Goal: Check status: Check status

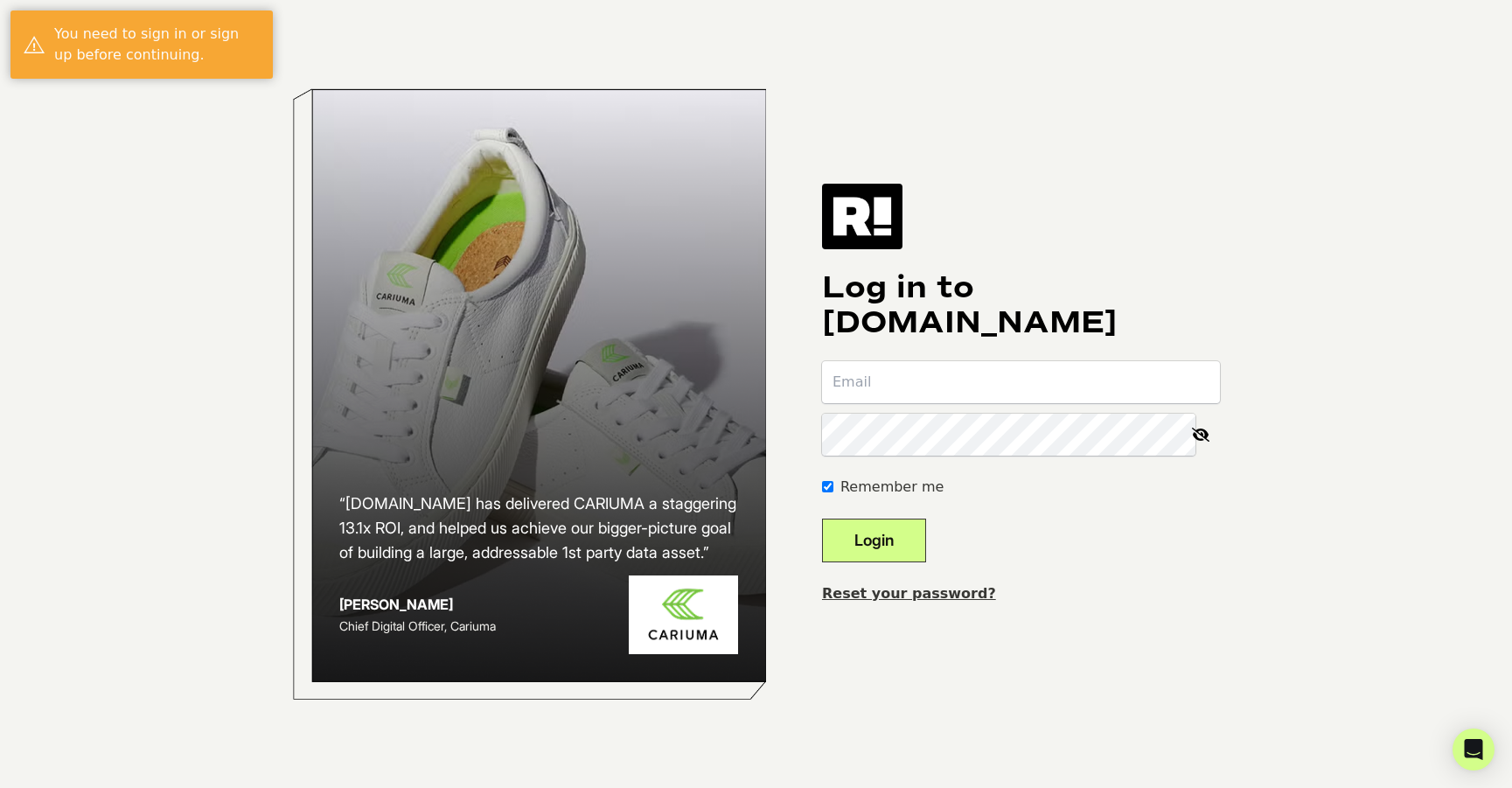
type input "dustin@ellievailjewelry.com"
click at [926, 529] on button "Login" at bounding box center [874, 540] width 104 height 44
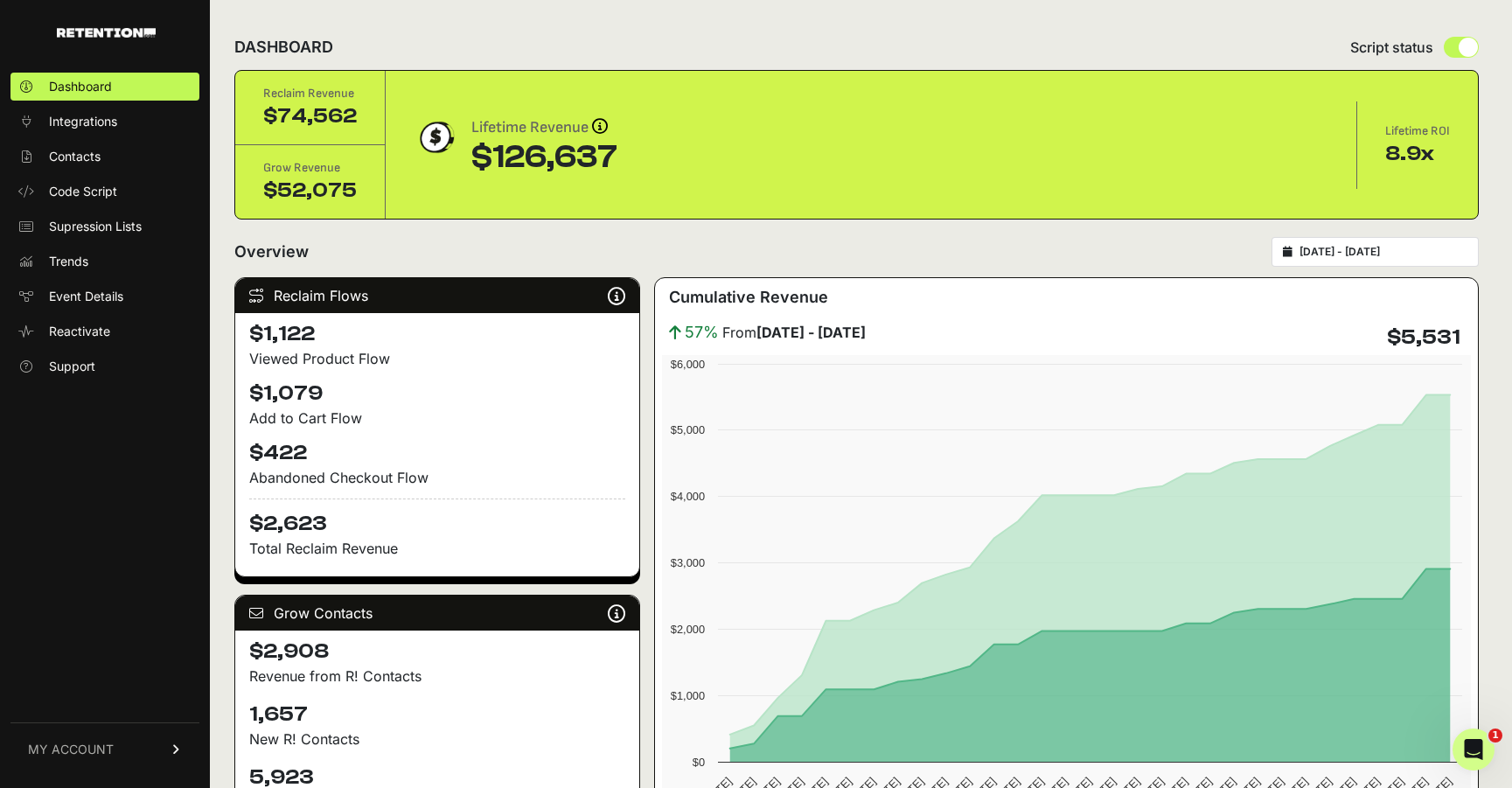
type input "2025-08-28"
type input "2025-09-27"
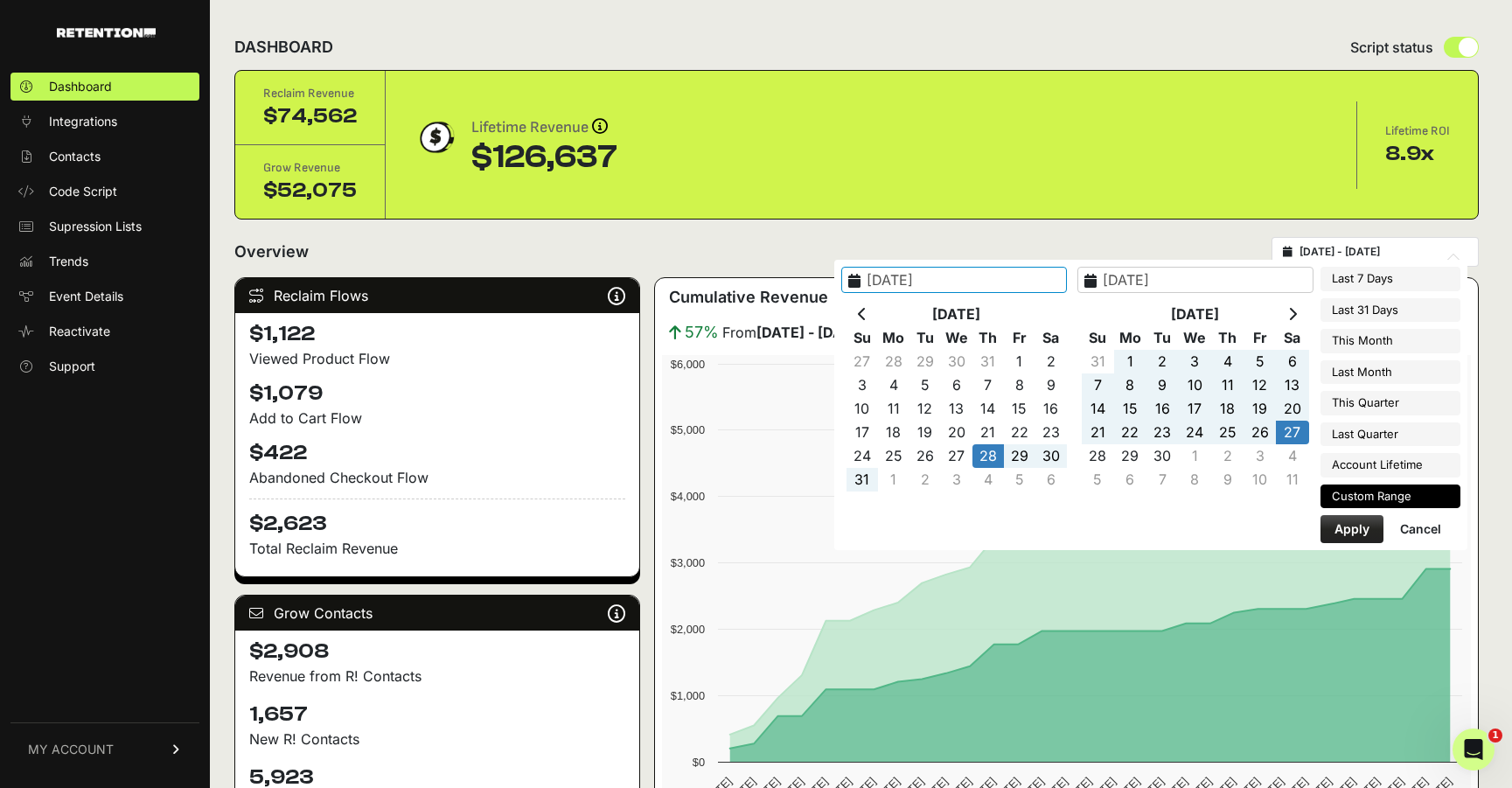
click at [1334, 252] on input "2025-08-28 - 2025-09-27" at bounding box center [1383, 252] width 168 height 14
type input "2025-09-20"
type input "2025-09-26"
type input "2025-08-28"
type input "[DATE]"
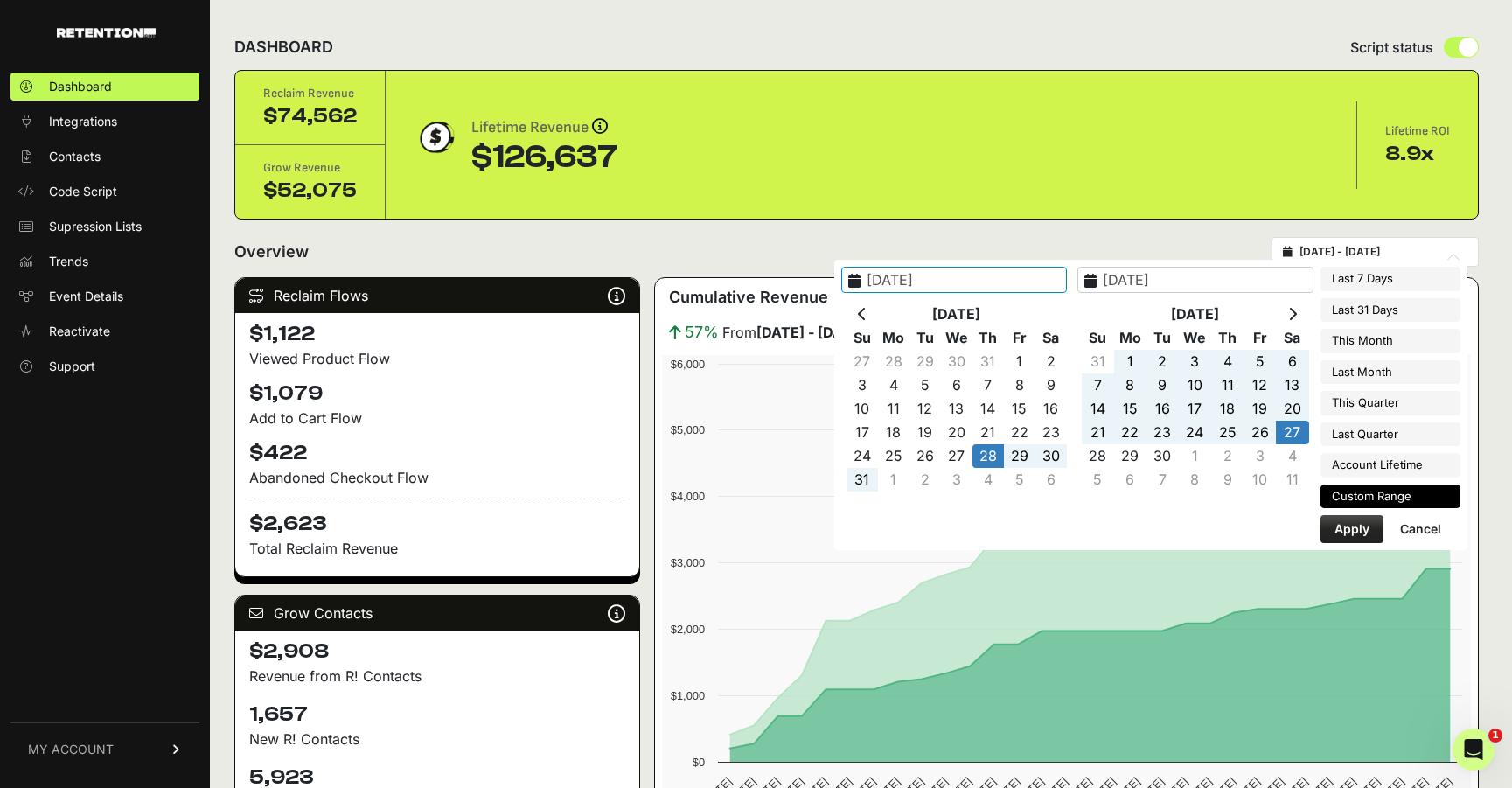
type input "2025-08-27"
type input "2025-09-26"
type input "2025-08-28"
type input "[DATE]"
type input "2025-09-01"
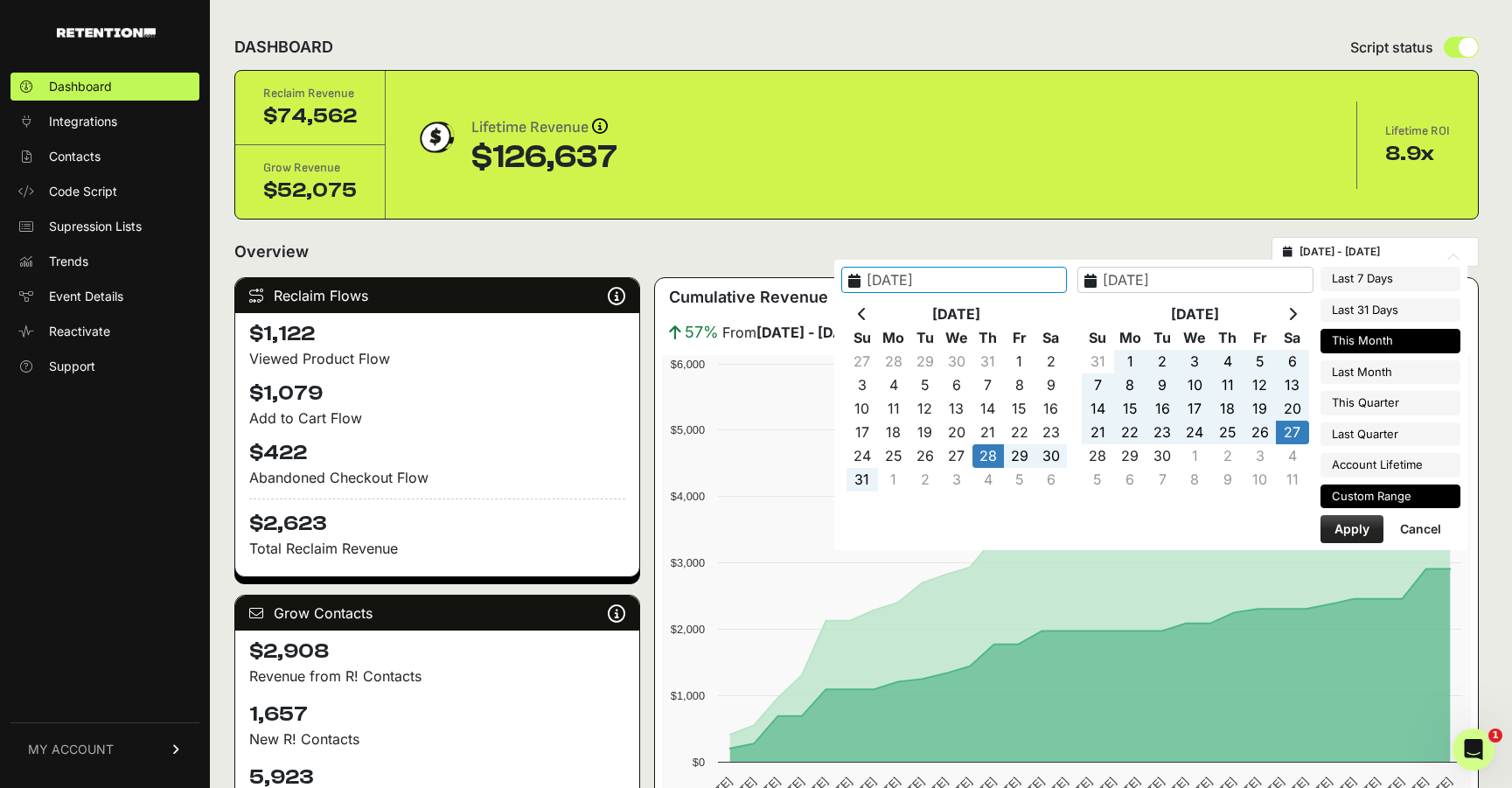
type input "2025-09-30"
type input "2025-08-28"
type input "[DATE]"
type input "2025-08-01"
type input "2025-08-31"
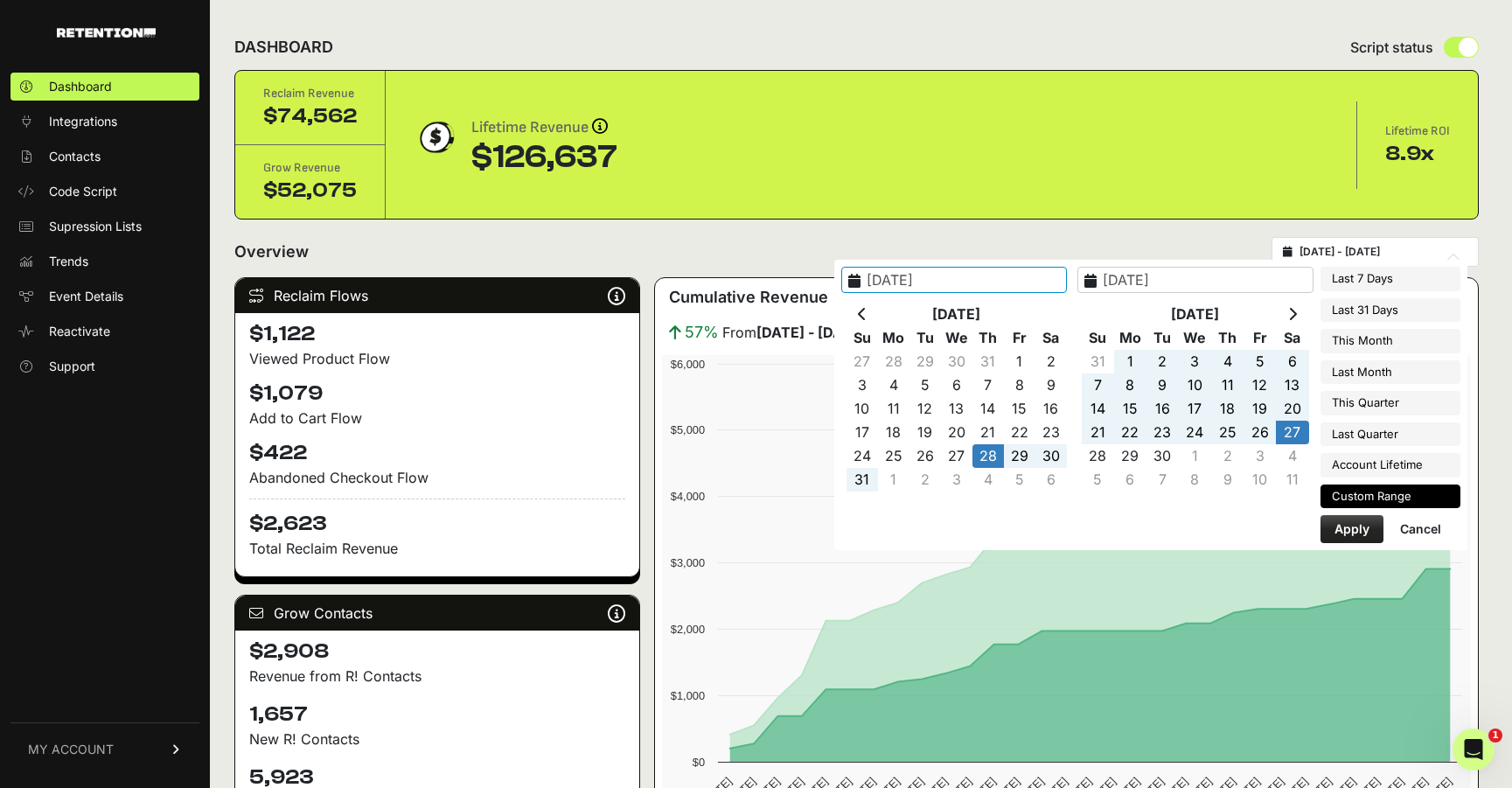
type input "[DATE]"
type input "2025-09-01"
type input "[DATE]"
type input "2025-08-28"
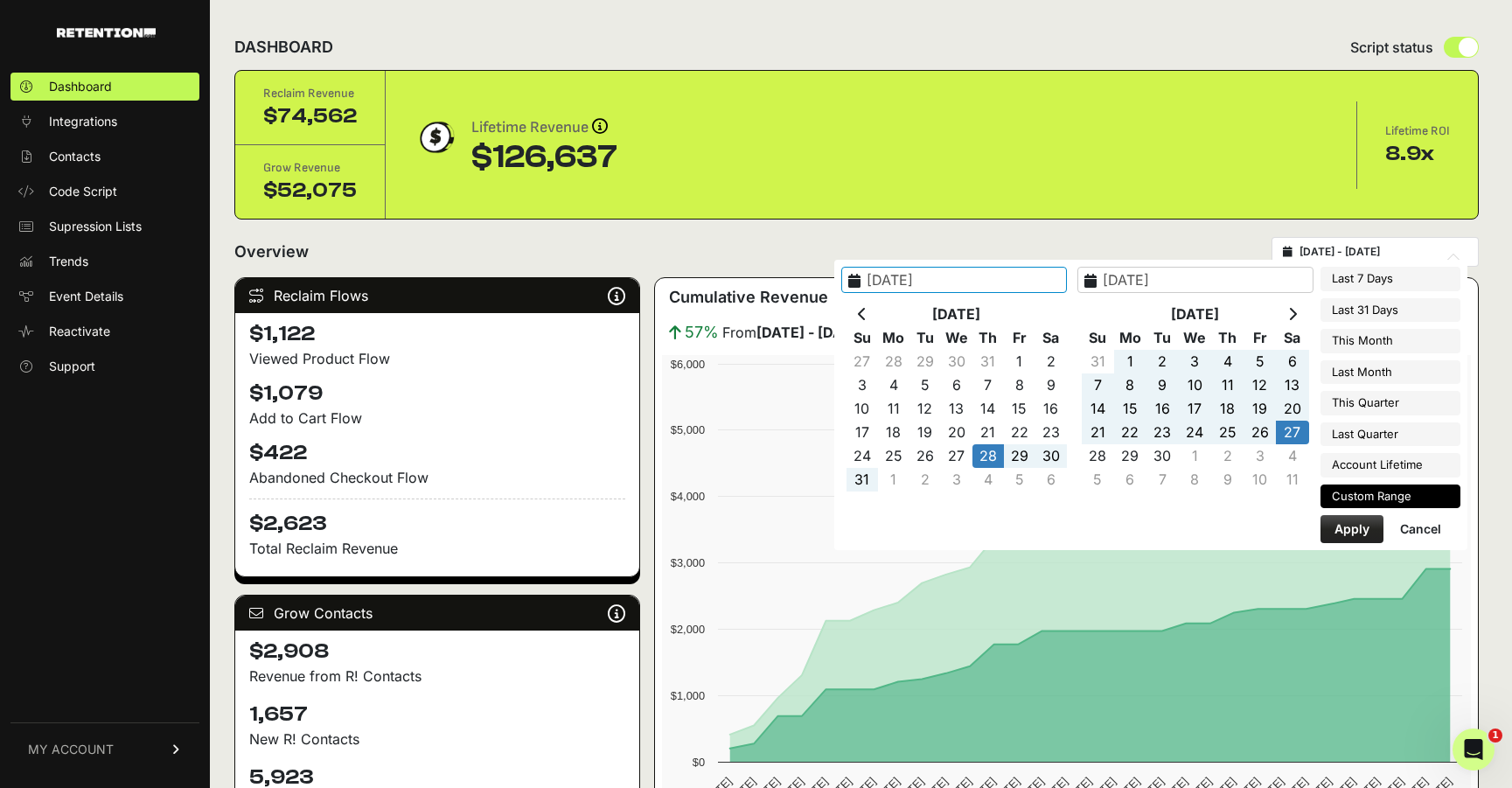
type input "[DATE]"
type input "2025-08-27"
type input "2025-09-26"
click at [1406, 314] on li "Last 31 Days" at bounding box center [1391, 310] width 140 height 24
type input "2025-08-27 - 2025-09-26"
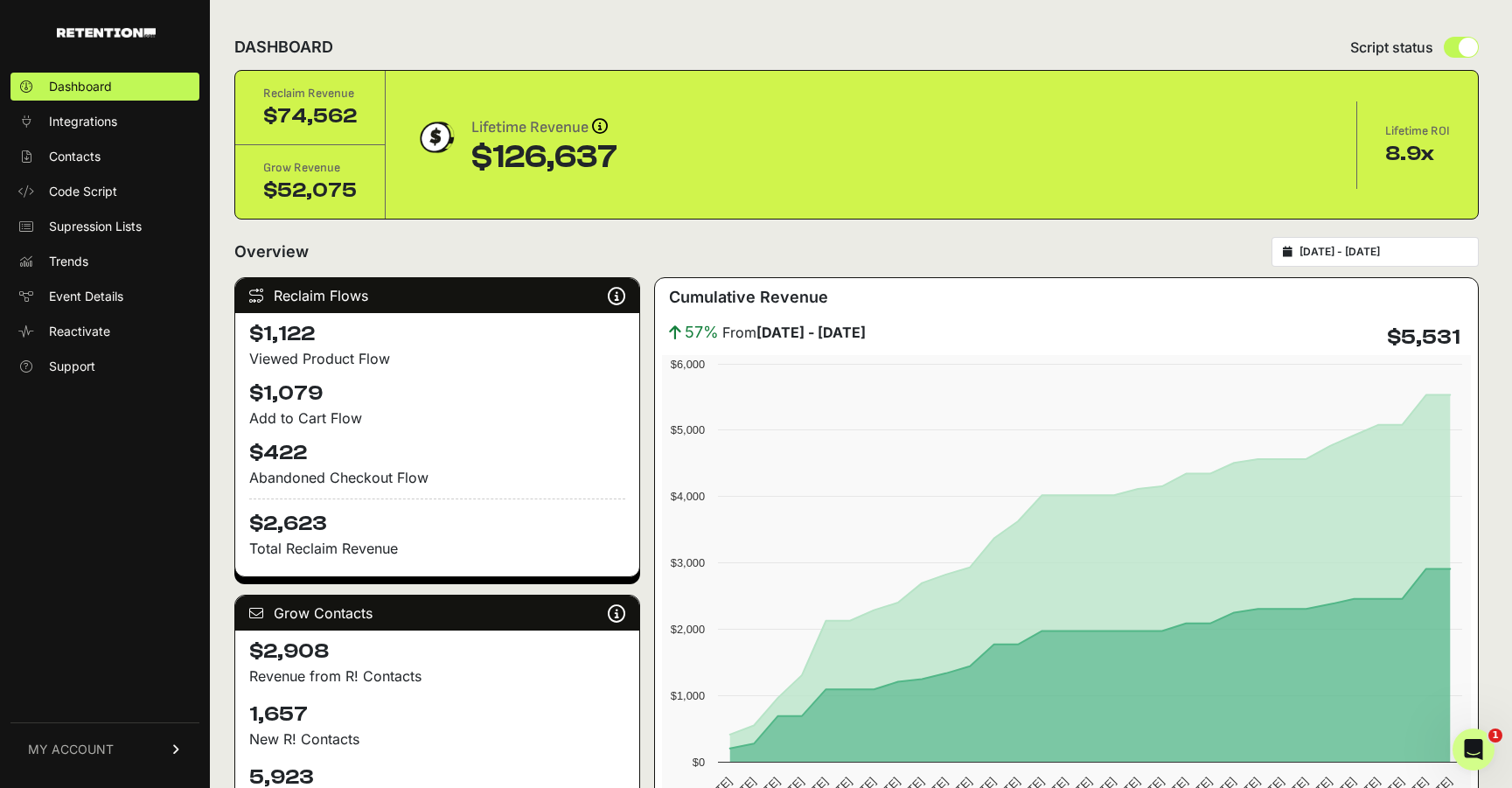
click at [1316, 243] on div "2025-08-28 - 2025-09-27" at bounding box center [1375, 252] width 208 height 30
click at [1341, 261] on div "2025-08-28 - 2025-09-27" at bounding box center [1375, 252] width 208 height 30
type input "[DATE]"
type input "2025-09-27"
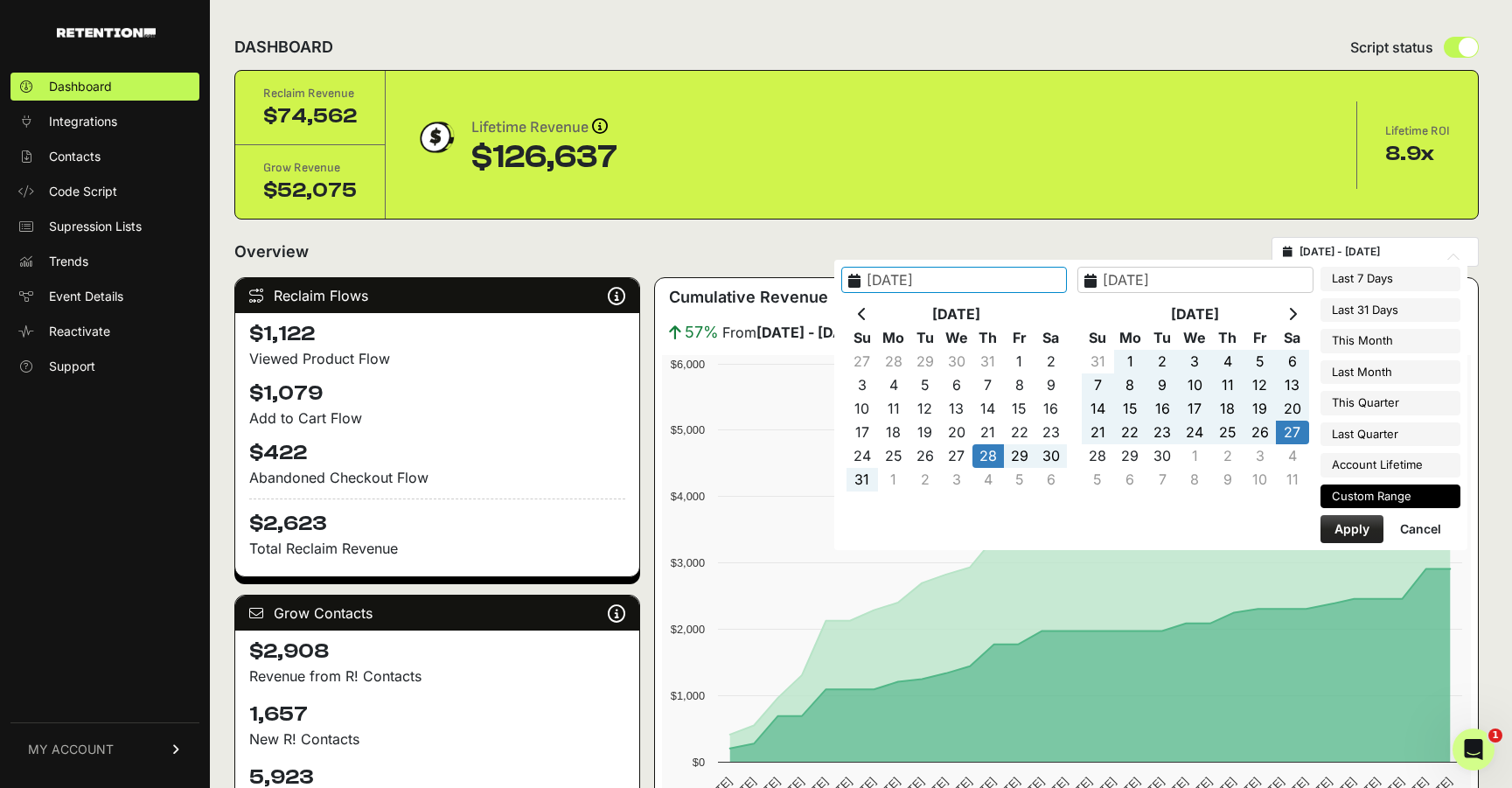
click at [1384, 256] on input "2025-08-28 - 2025-09-27" at bounding box center [1383, 252] width 168 height 14
type input "2025-09-20"
type input "2025-09-26"
type input "2025-08-28"
type input "2025-09-27"
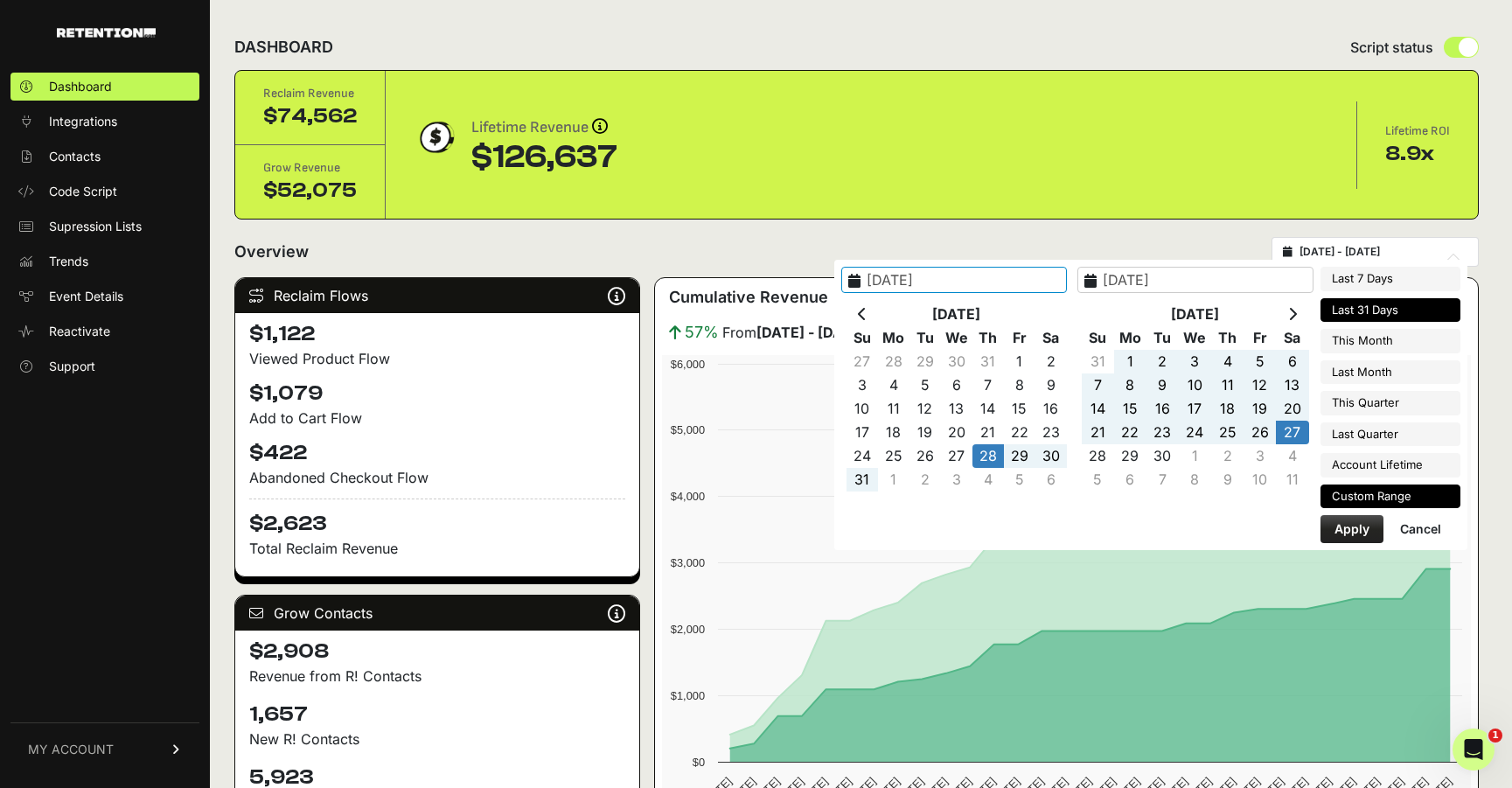
type input "2025-08-27"
type input "2025-09-26"
type input "2025-08-28"
type input "2025-09-27"
type input "2025-09-01"
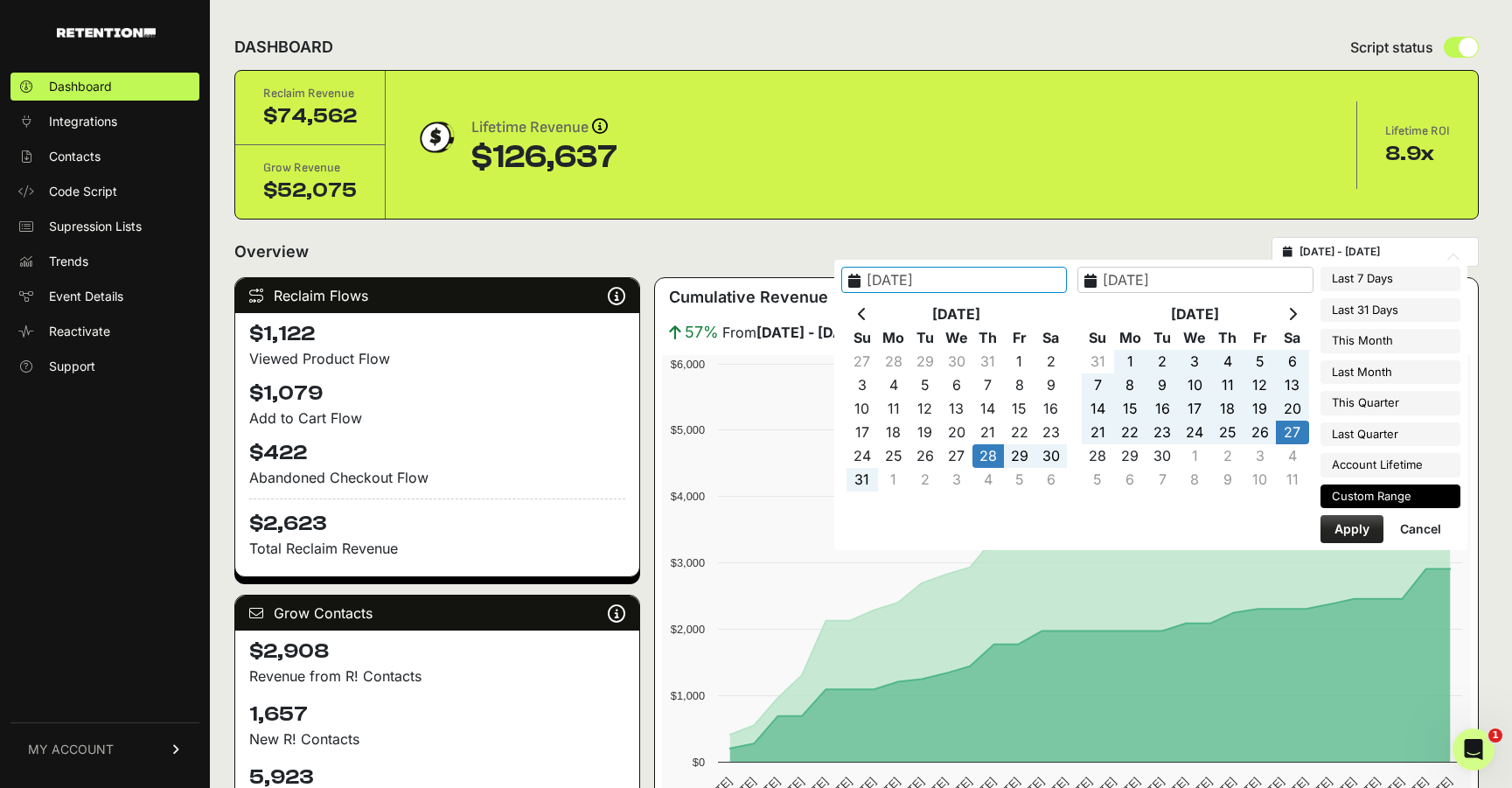
type input "2025-09-30"
type input "2025-08-28"
type input "2025-09-27"
type input "2025-08-01"
type input "2025-08-31"
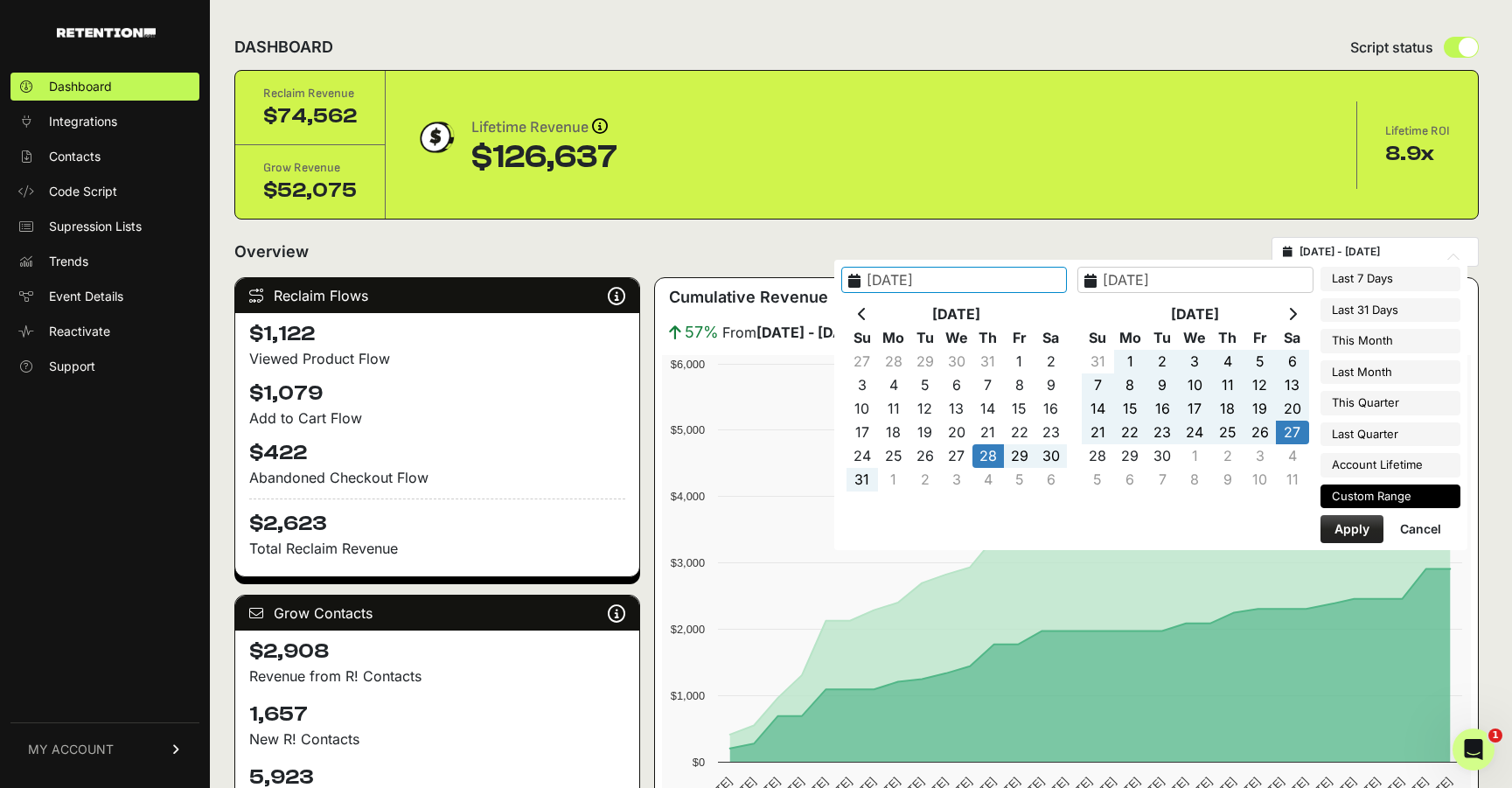
type input "2025-08-28"
type input "2025-09-27"
type input "2025-07-01"
type input "2025-09-30"
type input "2025-08-28"
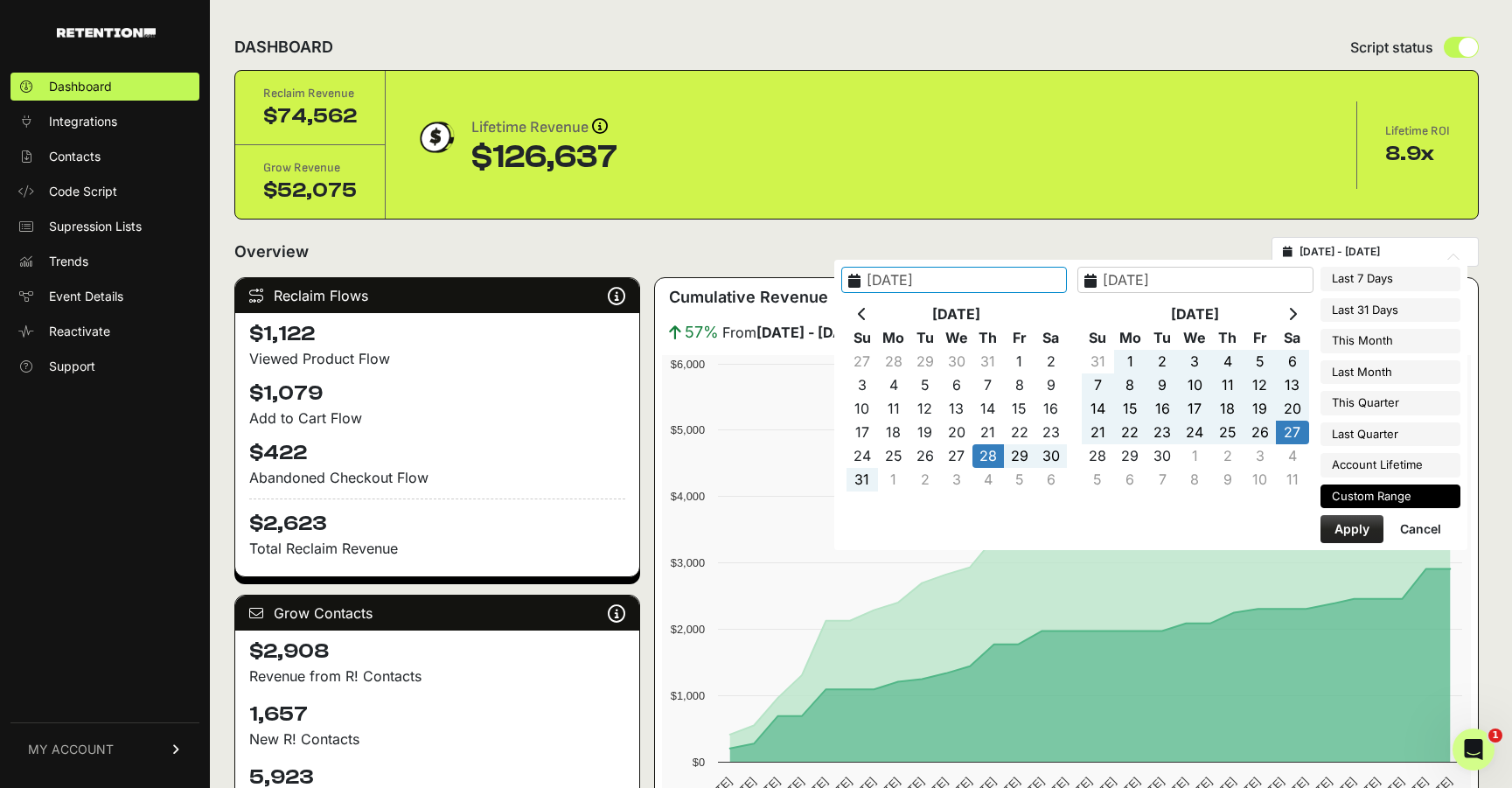
type input "2025-09-27"
type input "2025-04-01"
type input "2025-06-30"
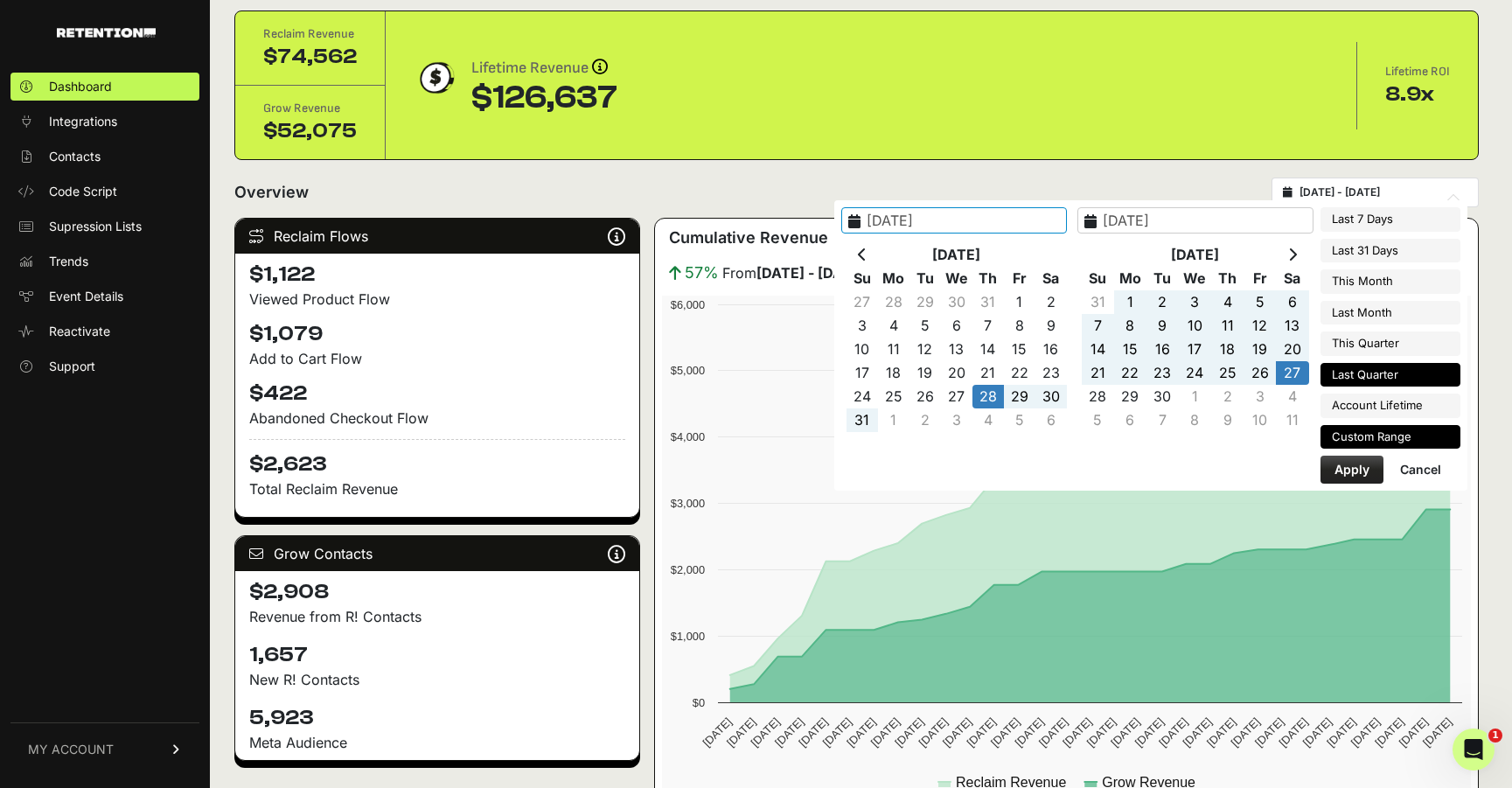
scroll to position [60, 0]
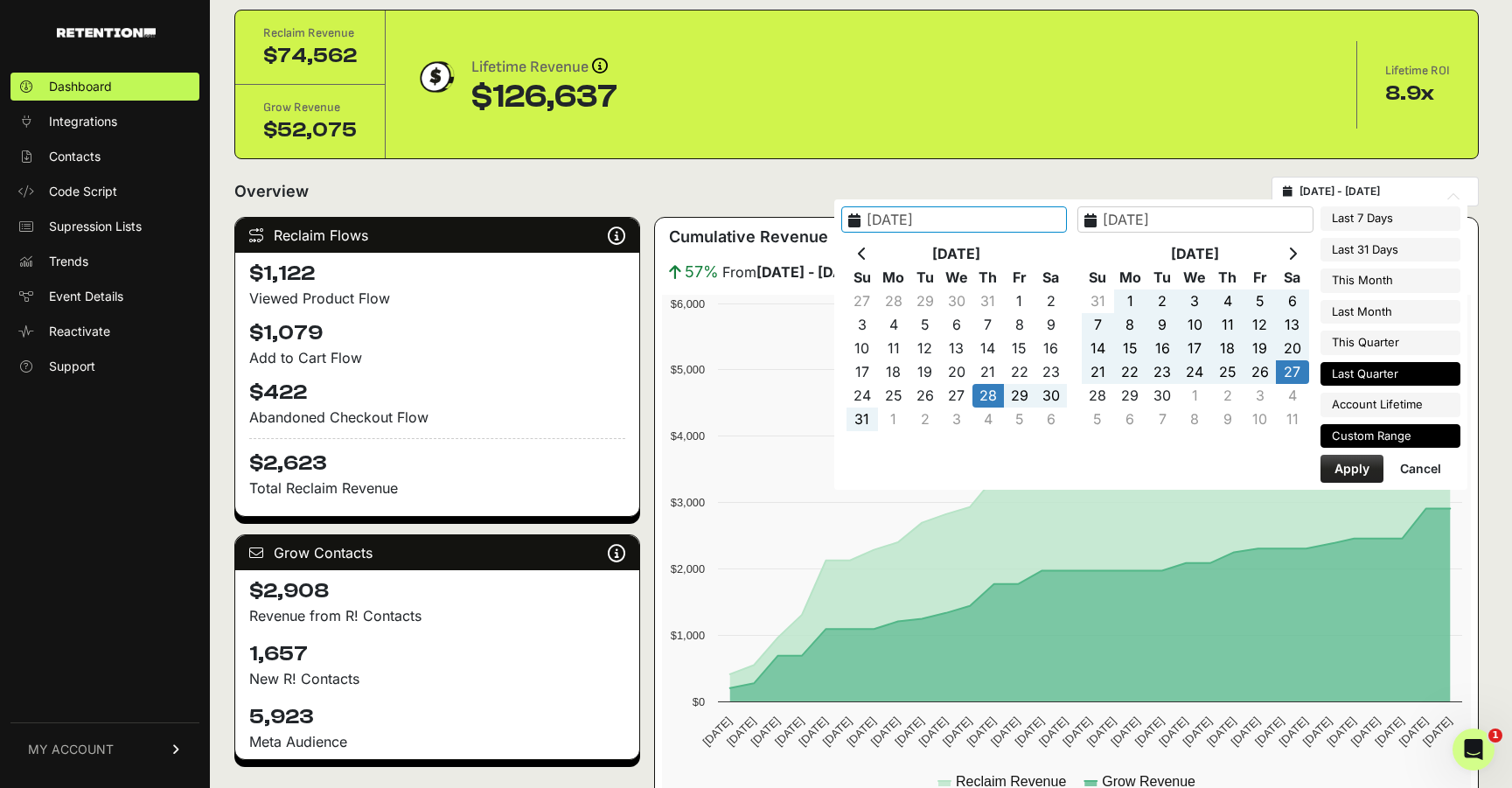
type input "2025-08-28"
type input "2025-09-27"
type input "2023-11-30"
type input "2025-09-26"
type input "2025-08-28"
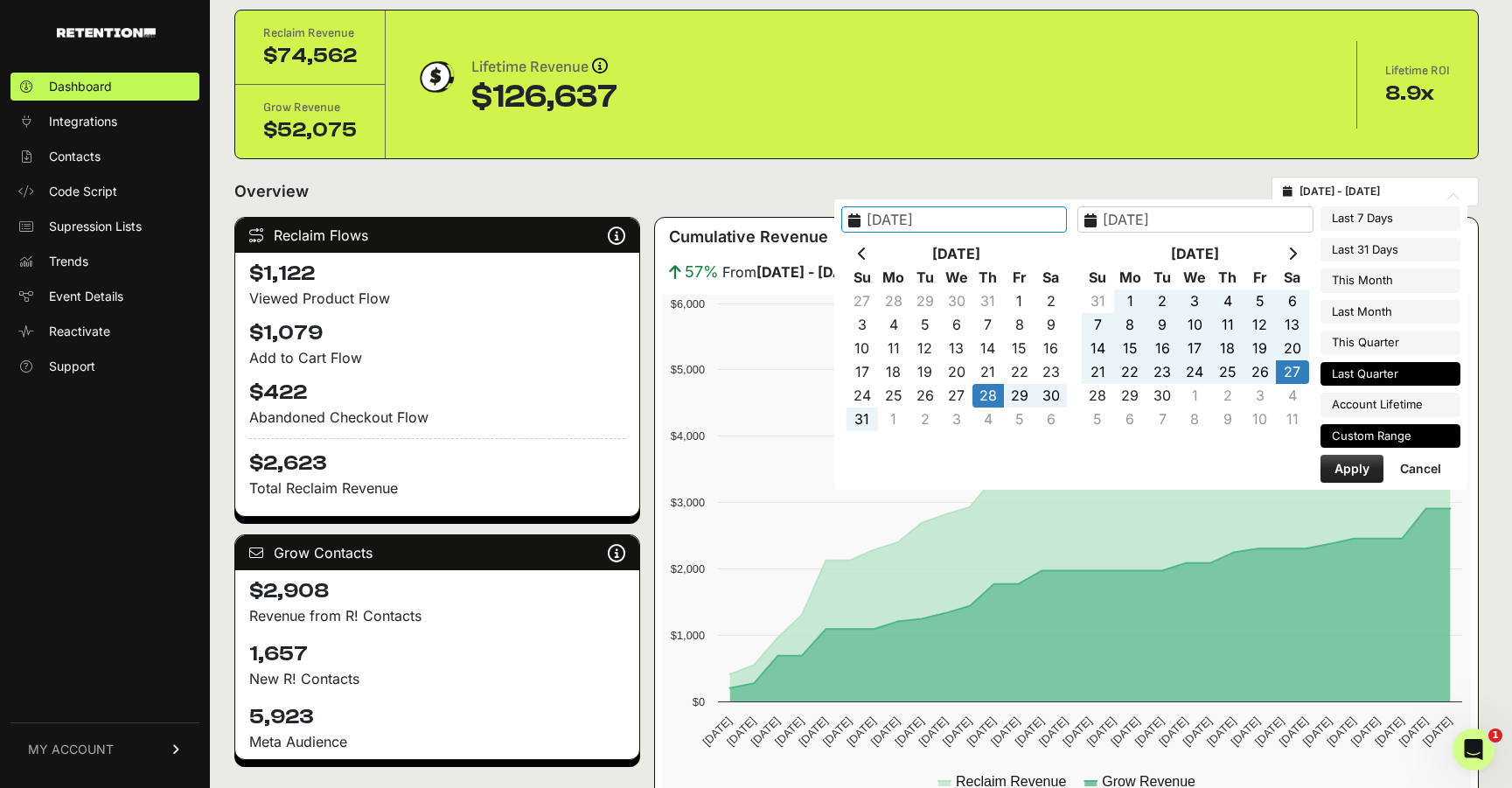
type input "[DATE]"
type input "2025-04-01"
type input "2025-06-30"
type input "2025-08-28"
type input "[DATE]"
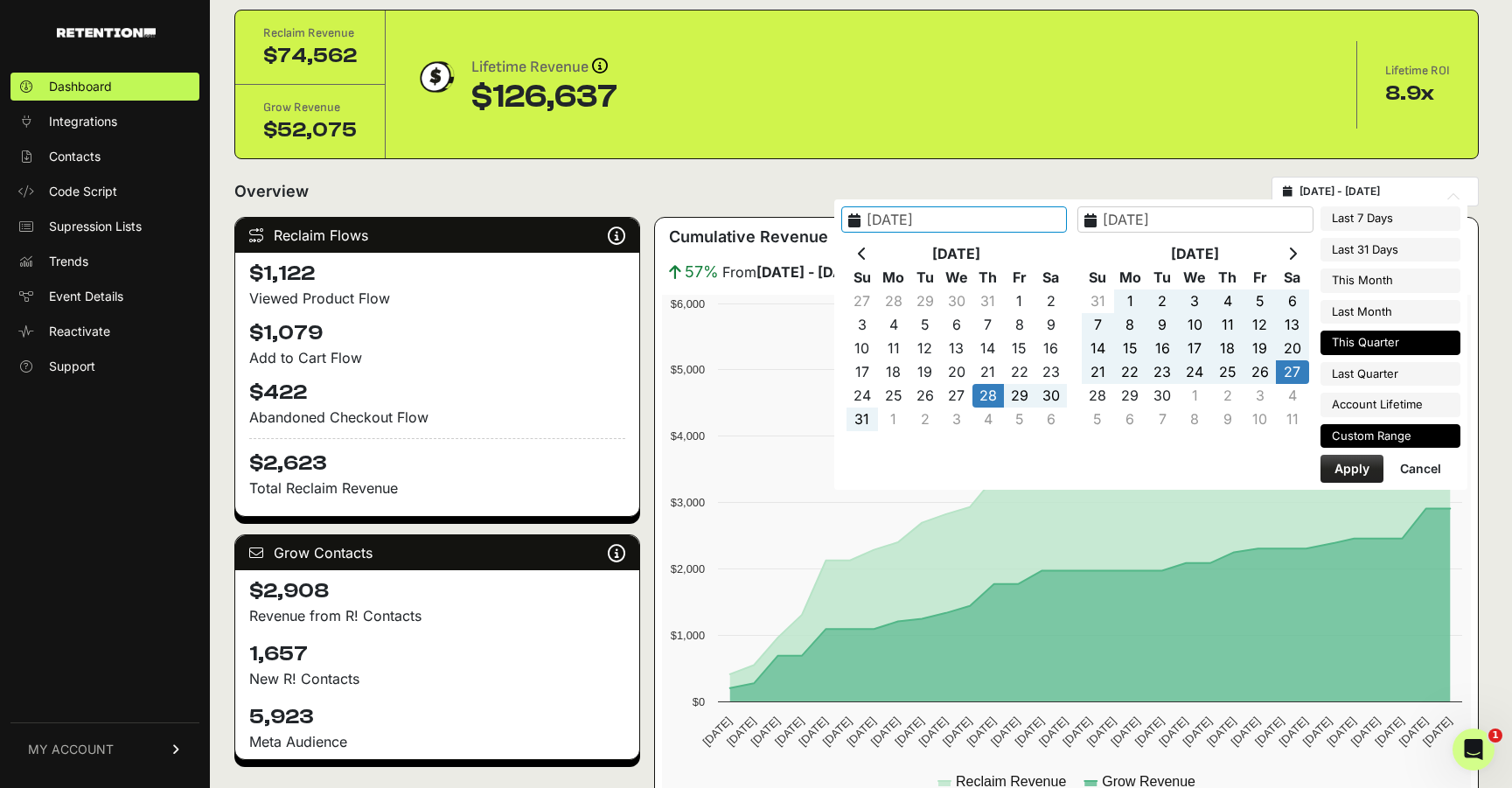
type input "2025-07-01"
type input "2025-09-30"
click at [1387, 346] on li "This Quarter" at bounding box center [1391, 342] width 140 height 24
type input "2025-07-01 - 2025-09-30"
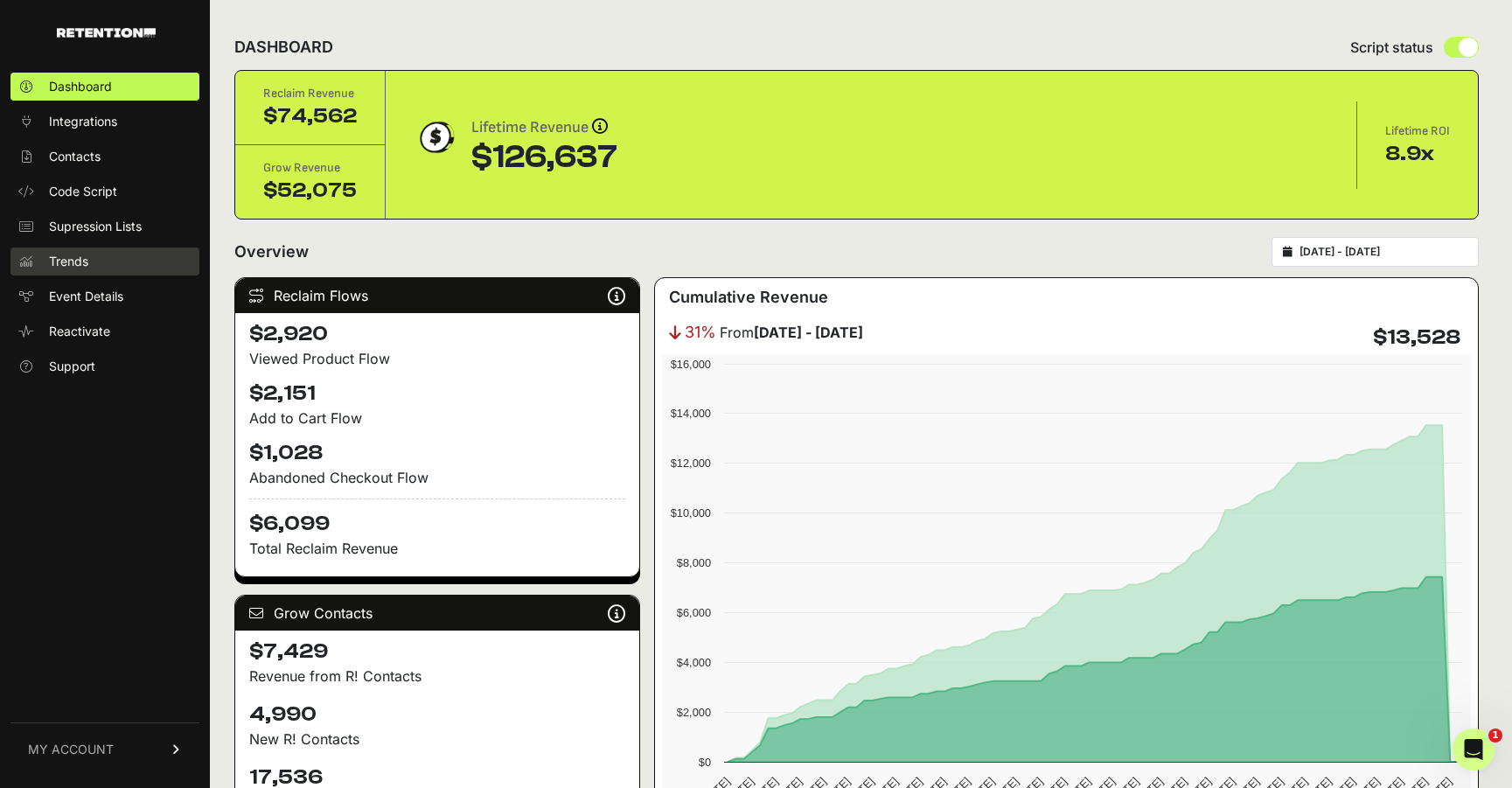
click at [62, 268] on span "Trends" at bounding box center [68, 261] width 40 height 17
click at [74, 263] on span "Trends" at bounding box center [68, 261] width 40 height 17
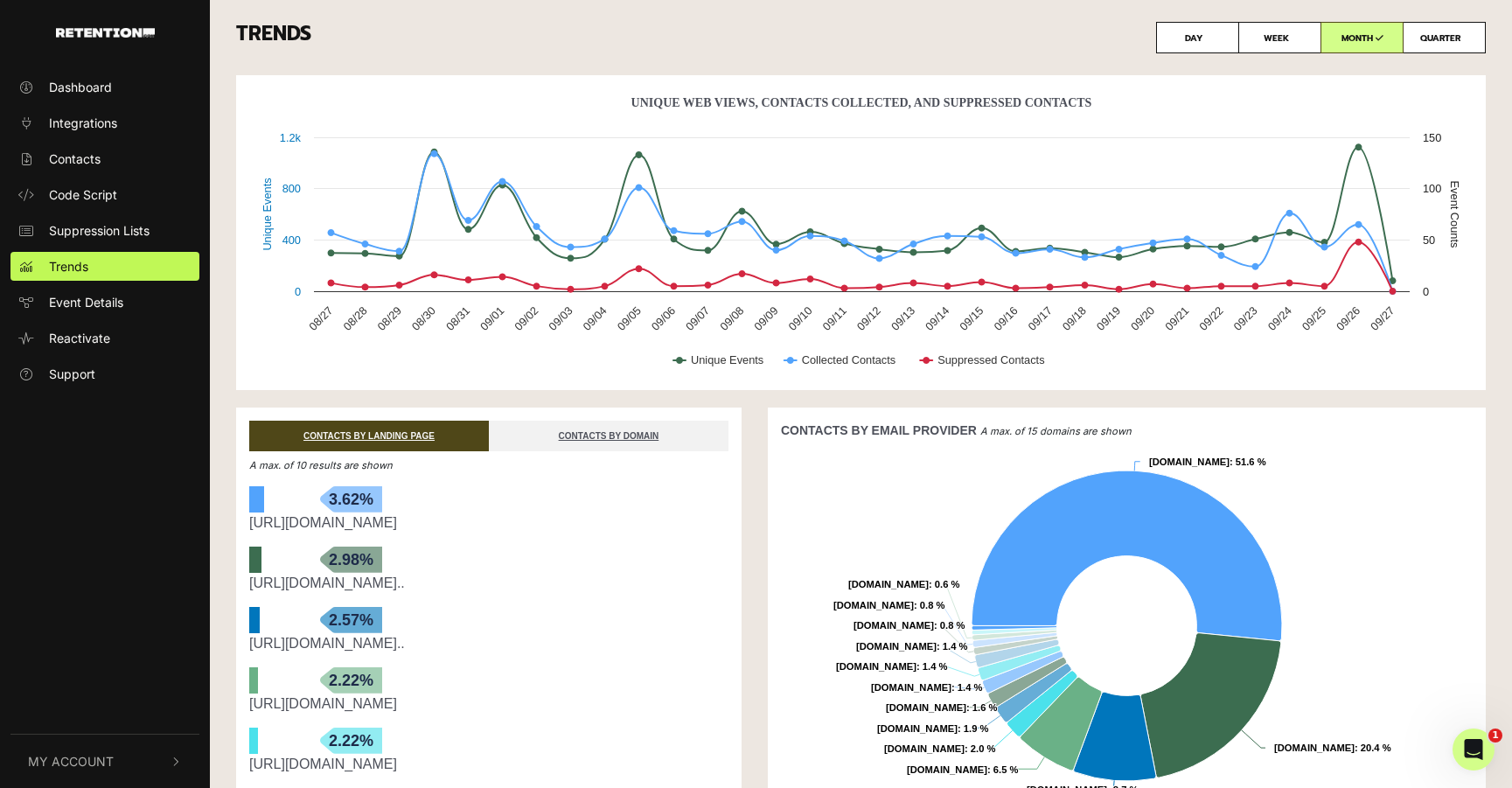
click at [1254, 28] on label "WEEK" at bounding box center [1280, 37] width 83 height 31
radio input "true"
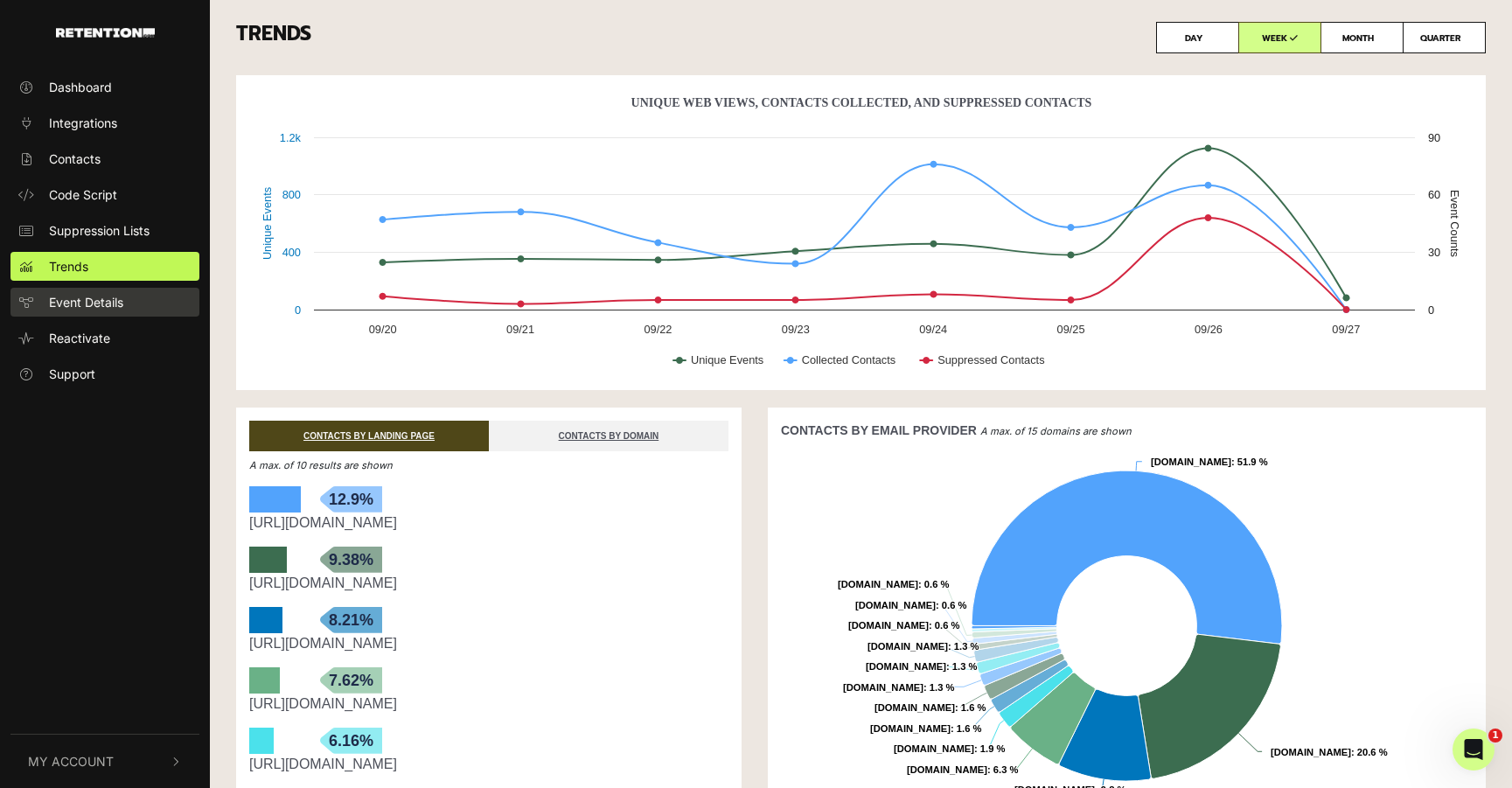
click at [83, 307] on span "Event Details" at bounding box center [85, 302] width 75 height 18
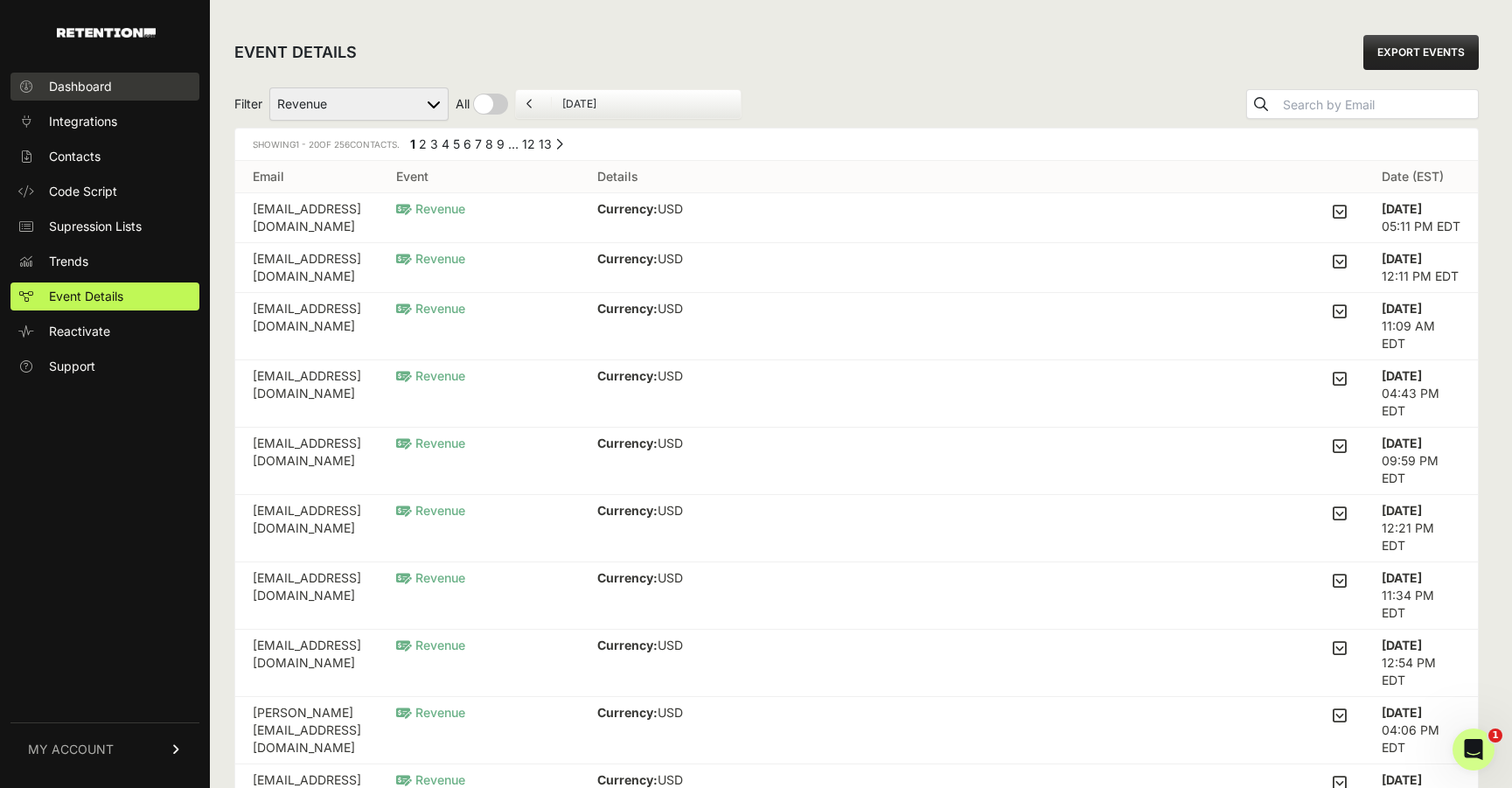
click at [70, 90] on span "Dashboard" at bounding box center [80, 86] width 63 height 17
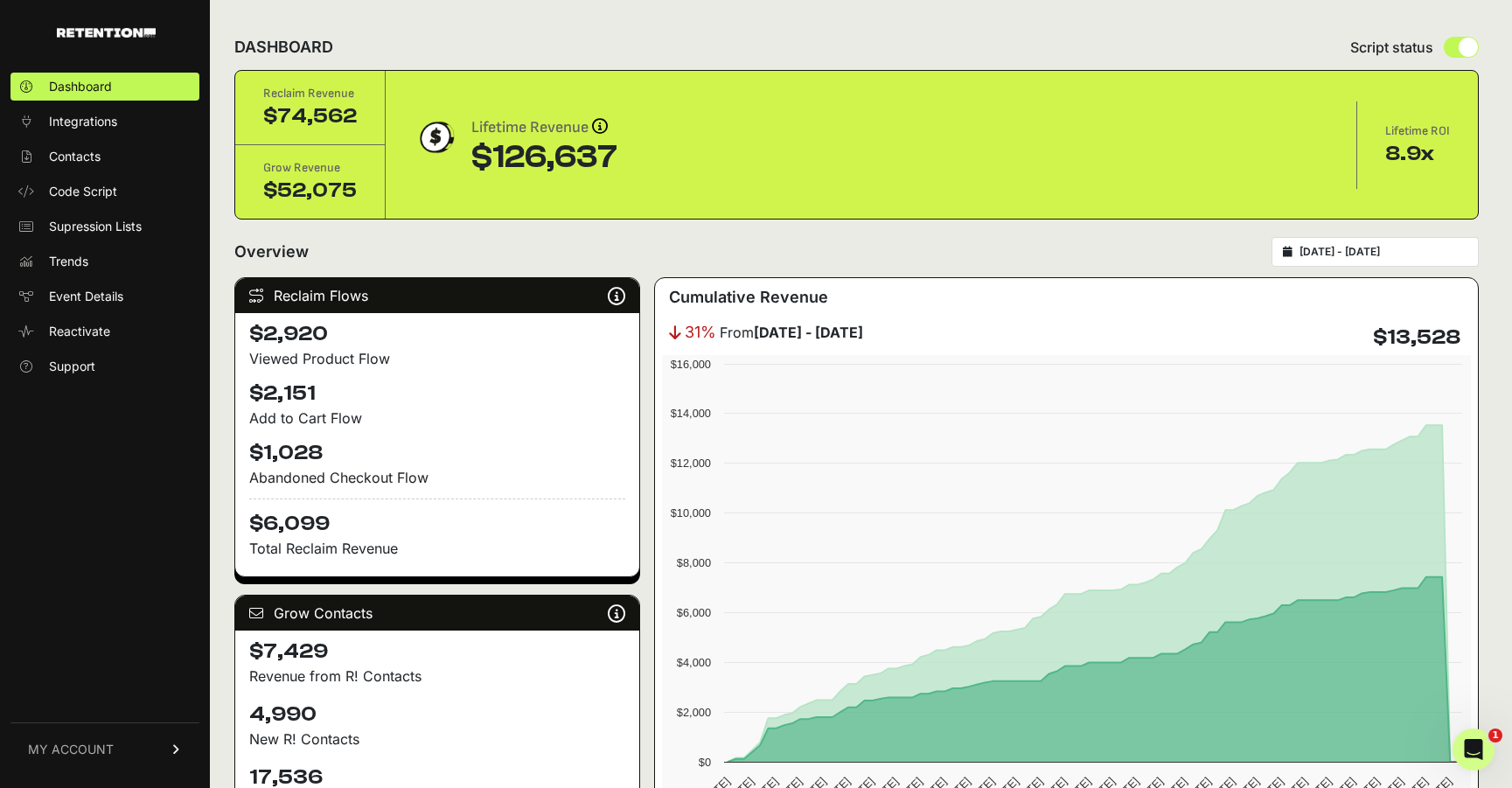
click at [1397, 247] on input "[DATE] - [DATE]" at bounding box center [1383, 252] width 168 height 14
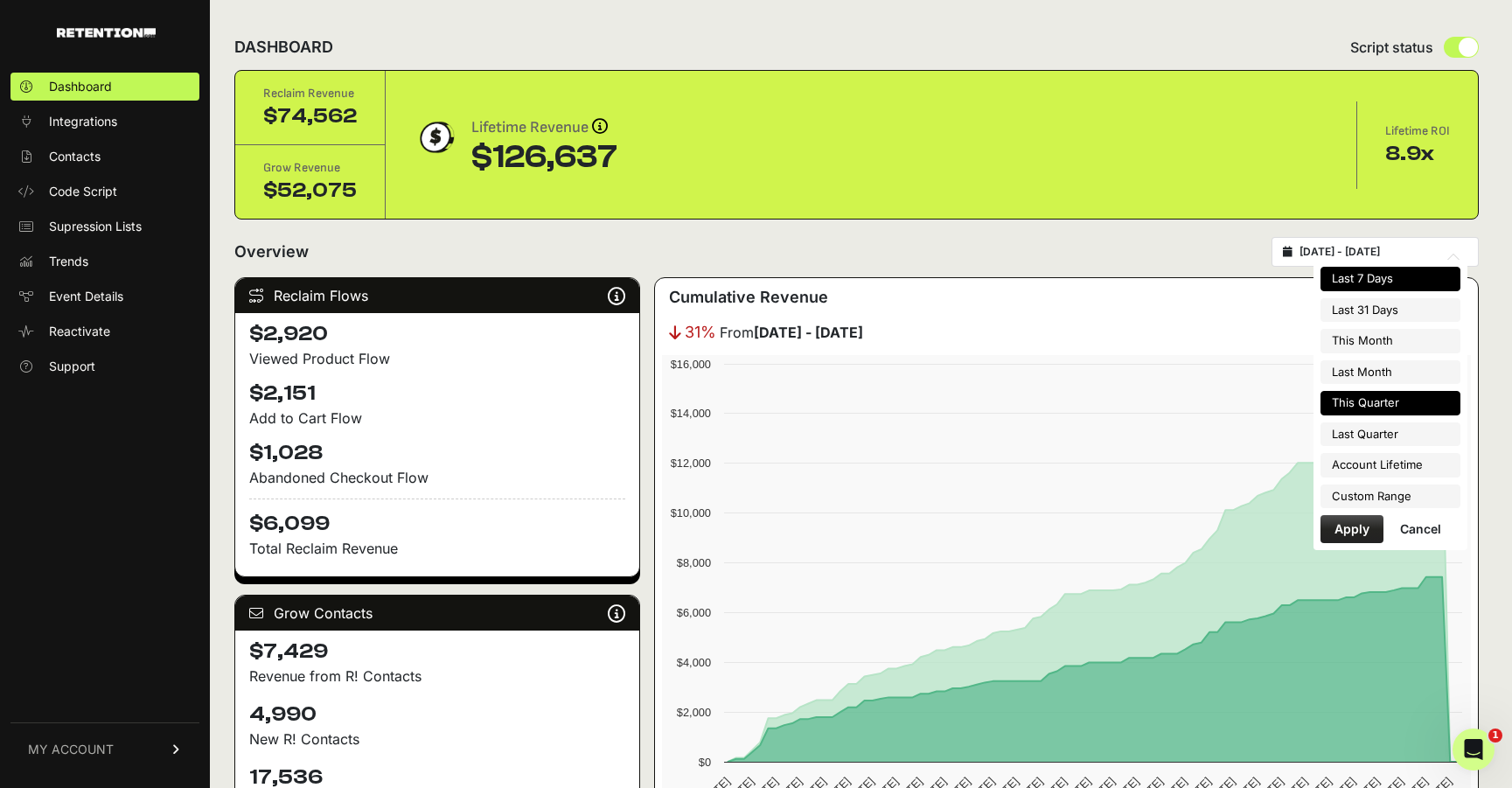
click at [1388, 279] on li "Last 7 Days" at bounding box center [1391, 279] width 140 height 24
type input "[DATE] - [DATE]"
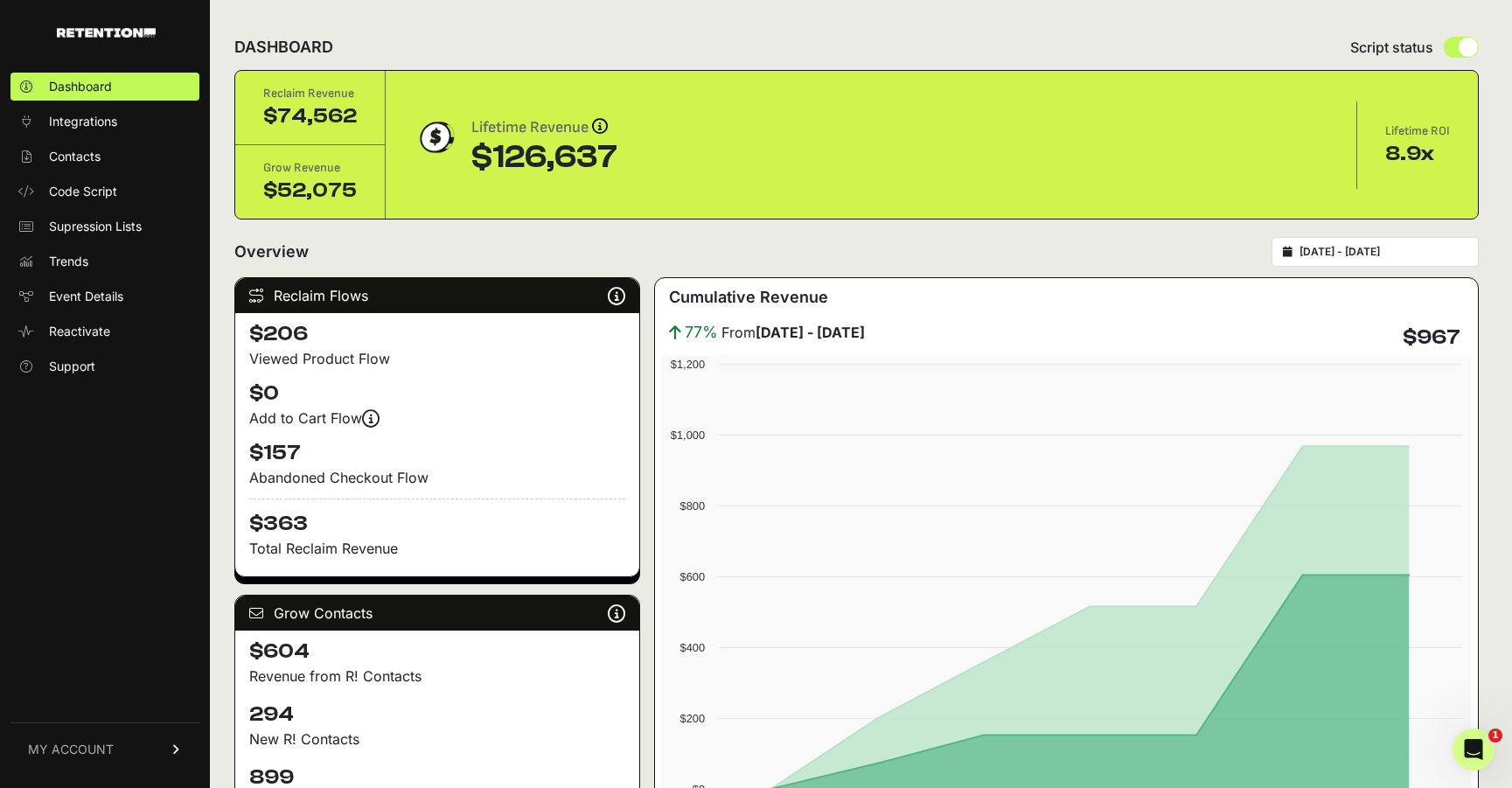
click at [1365, 240] on div "[DATE] - [DATE]" at bounding box center [1375, 252] width 208 height 30
click at [1358, 251] on input "[DATE] - [DATE]" at bounding box center [1383, 252] width 168 height 14
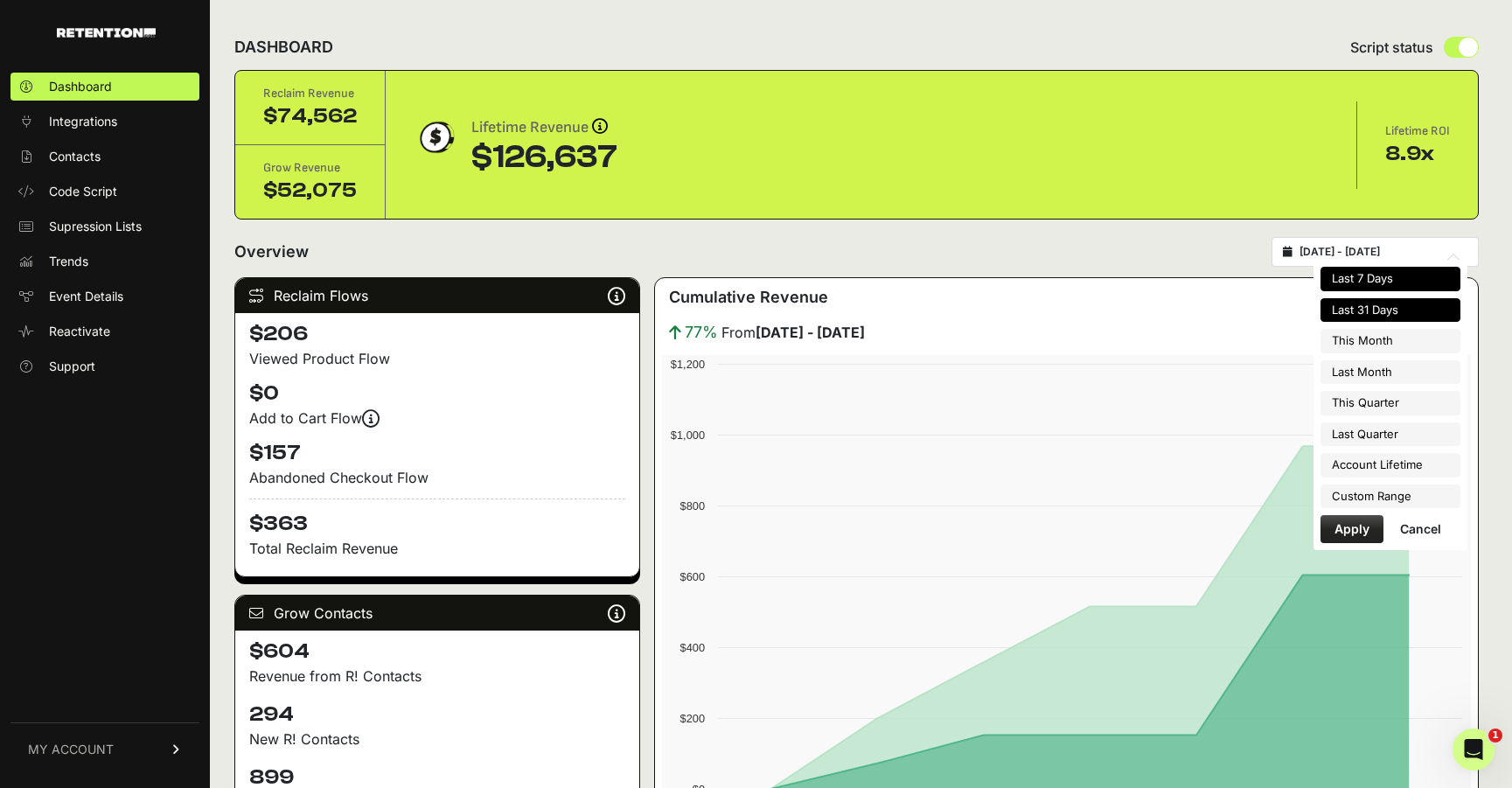
click at [1364, 310] on li "Last 31 Days" at bounding box center [1391, 310] width 140 height 24
type input "2025-08-28 - 2025-09-27"
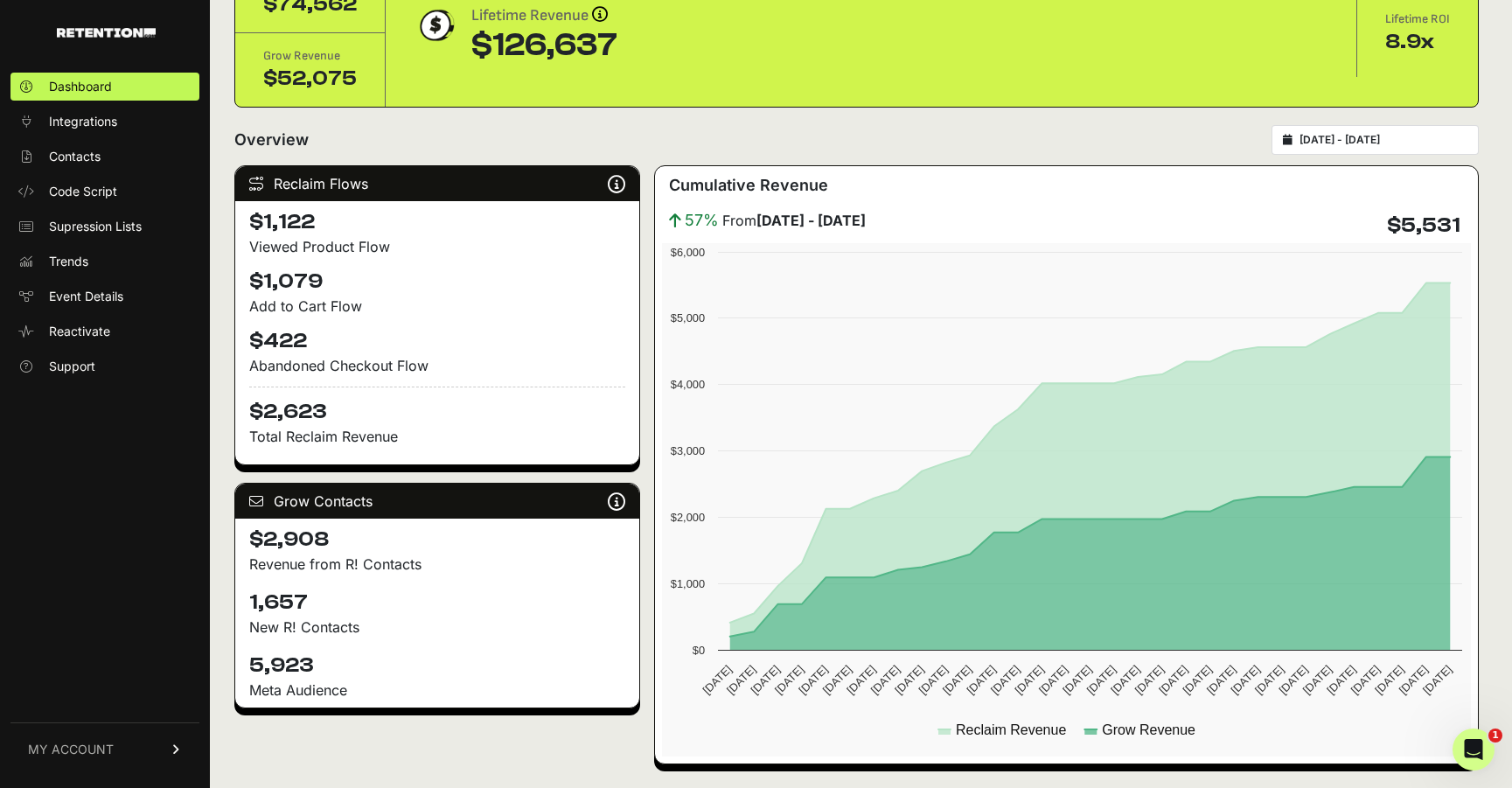
scroll to position [113, 0]
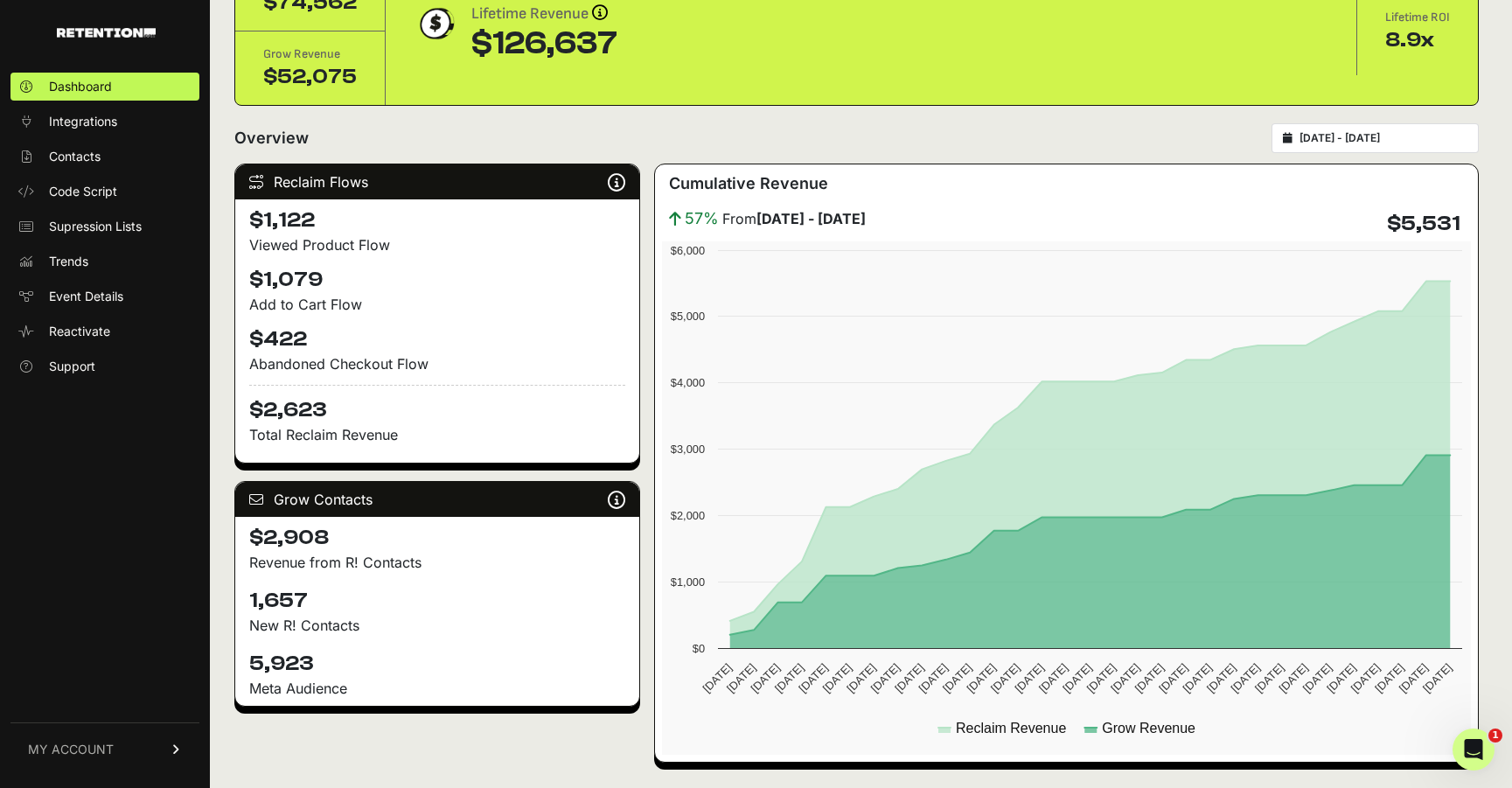
click at [1359, 137] on input "[DATE] - [DATE]" at bounding box center [1383, 138] width 168 height 14
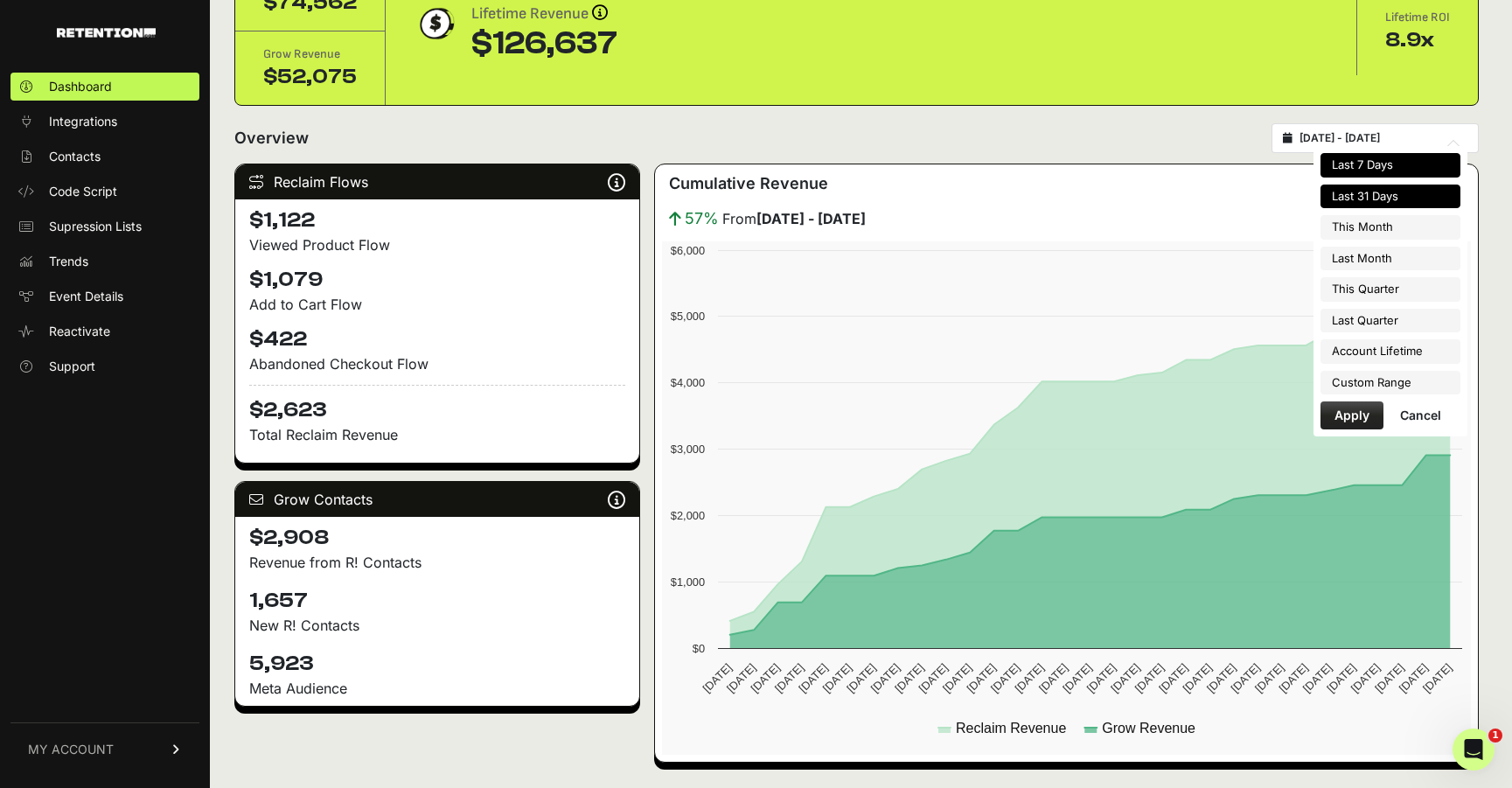
click at [1358, 163] on li "Last 7 Days" at bounding box center [1391, 164] width 140 height 24
type input "[DATE] - [DATE]"
